Goal: Task Accomplishment & Management: Use online tool/utility

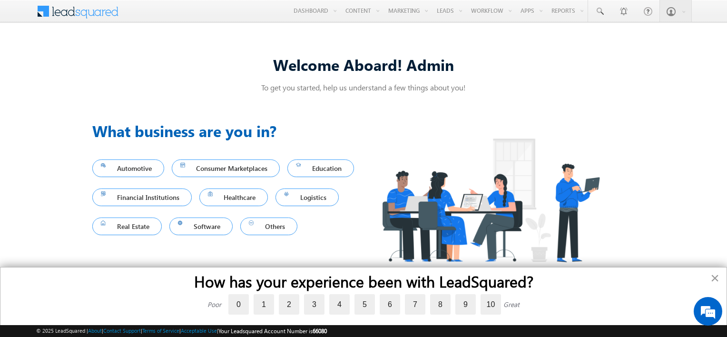
click at [716, 278] on button "×" at bounding box center [715, 277] width 9 height 15
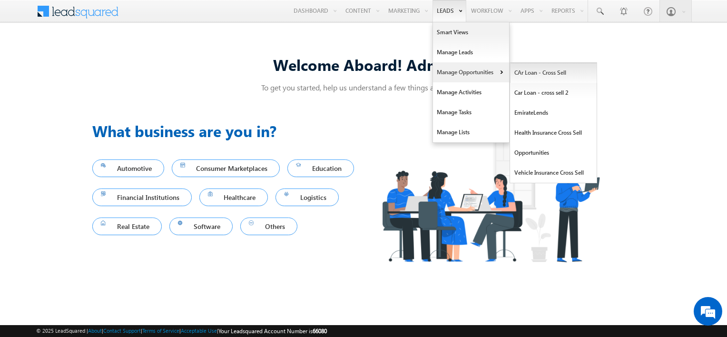
click at [527, 74] on link "CAr Loan - Cross Sell" at bounding box center [553, 73] width 87 height 20
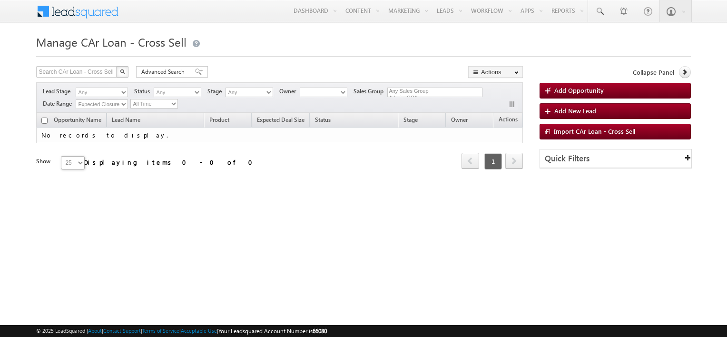
select select
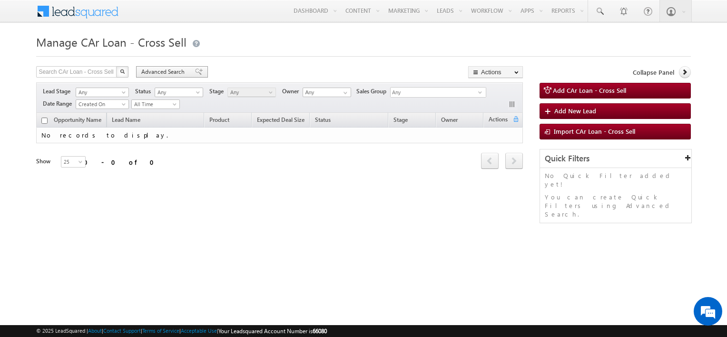
click at [173, 70] on span "Advanced Search" at bounding box center [164, 72] width 46 height 9
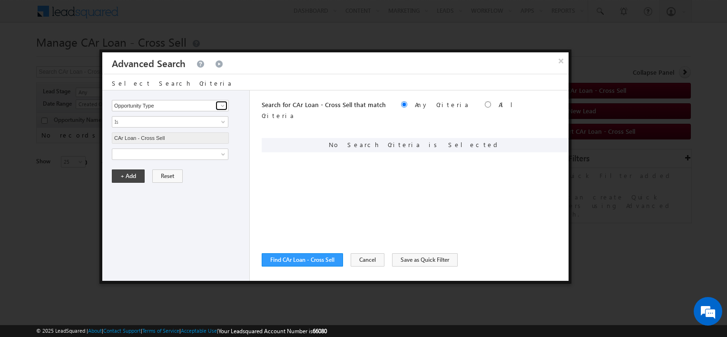
click at [221, 105] on span at bounding box center [223, 106] width 8 height 8
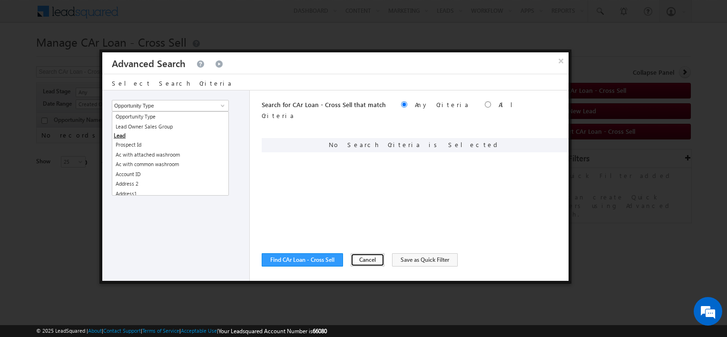
click at [375, 261] on button "Cancel" at bounding box center [368, 259] width 34 height 13
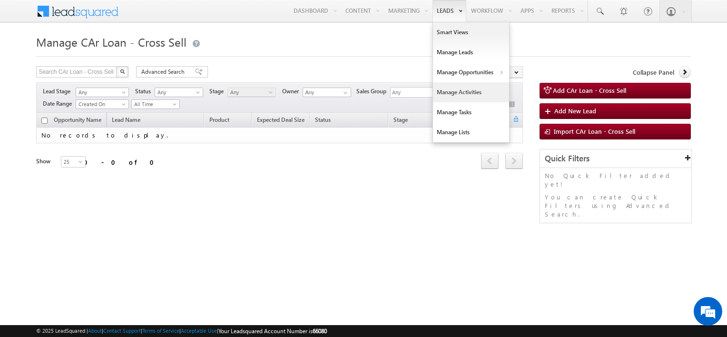
click at [459, 98] on link "Manage Activities" at bounding box center [471, 92] width 76 height 20
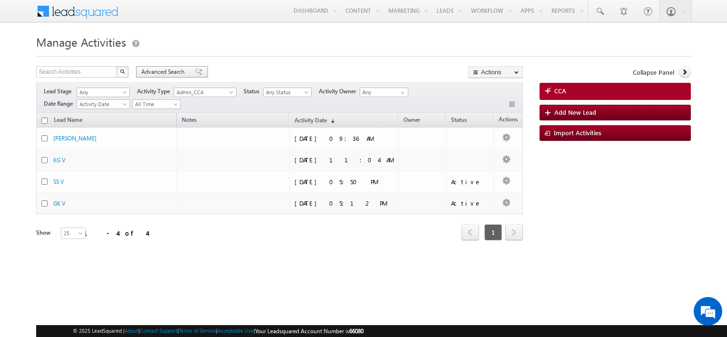
click at [163, 74] on span "Advanced Search" at bounding box center [164, 72] width 46 height 9
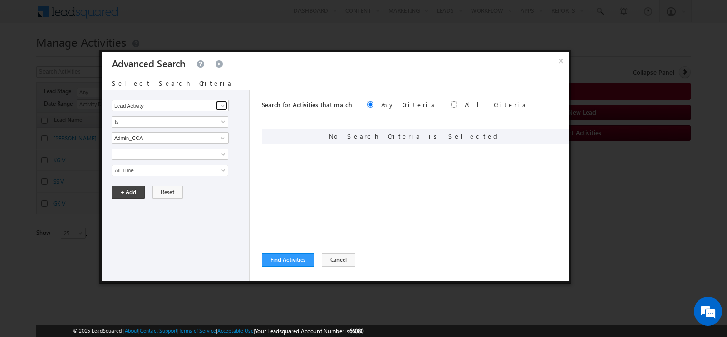
click at [224, 105] on span at bounding box center [223, 106] width 8 height 8
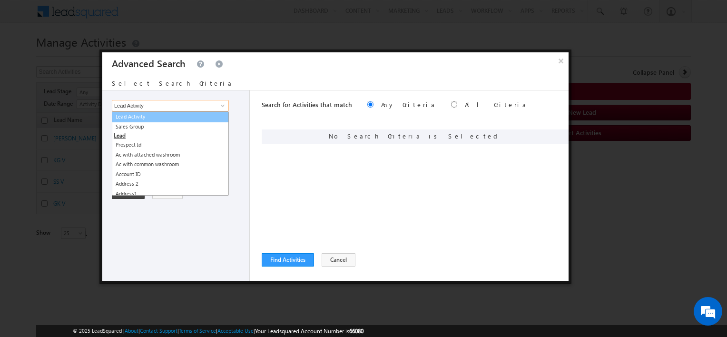
click at [168, 115] on link "Lead Activity" at bounding box center [170, 116] width 117 height 11
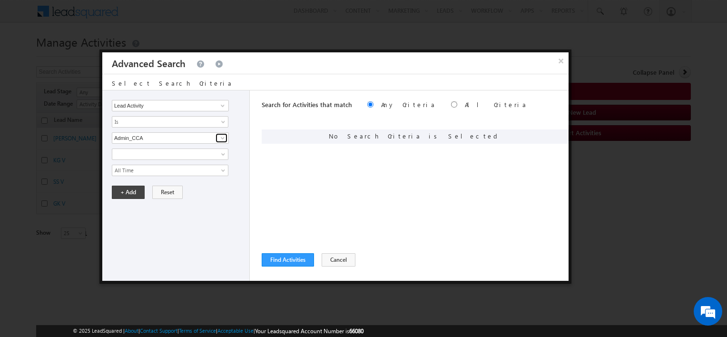
click at [220, 136] on span at bounding box center [223, 138] width 8 height 8
click at [201, 159] on link "Admin_CCA" at bounding box center [170, 157] width 117 height 11
click at [222, 154] on span at bounding box center [224, 156] width 8 height 8
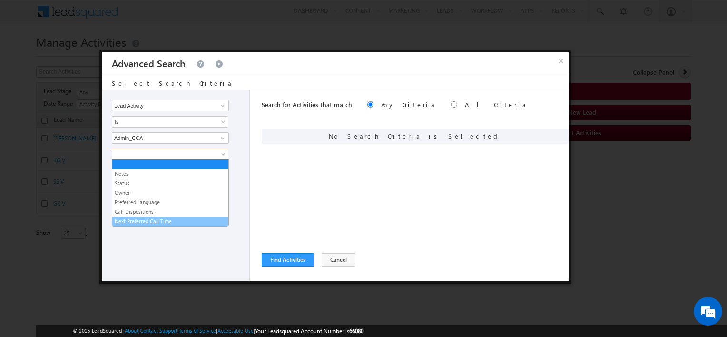
click at [168, 221] on link "Next Preferred Call Time" at bounding box center [170, 221] width 116 height 9
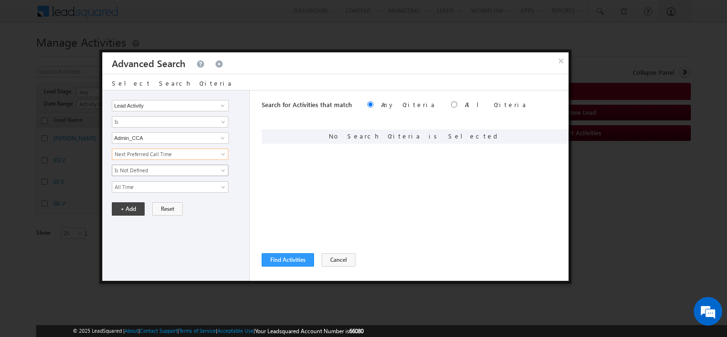
click at [220, 169] on span at bounding box center [224, 172] width 8 height 8
click at [221, 169] on span at bounding box center [224, 172] width 8 height 8
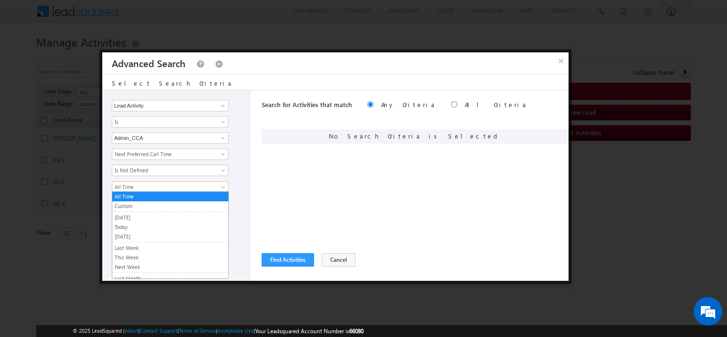
click at [221, 187] on span at bounding box center [224, 189] width 8 height 8
click at [272, 186] on div "Search for Activities that match Any Criteria All Criteria Note that the curren…" at bounding box center [415, 185] width 307 height 190
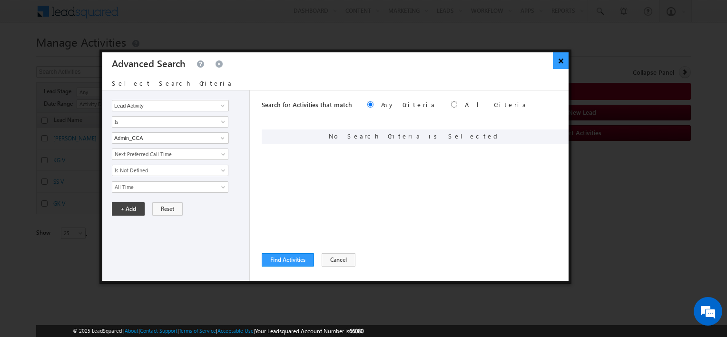
click at [562, 59] on button "×" at bounding box center [561, 60] width 16 height 17
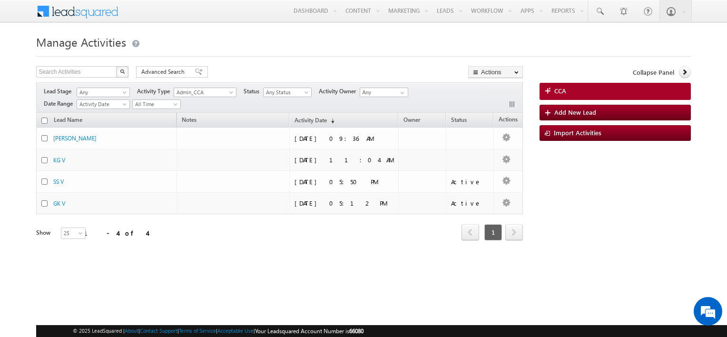
click at [427, 63] on div "Manage Activities Search Activities X 4 results found Advanced Search Advanced …" at bounding box center [363, 151] width 654 height 238
